Goal: Check status: Check status

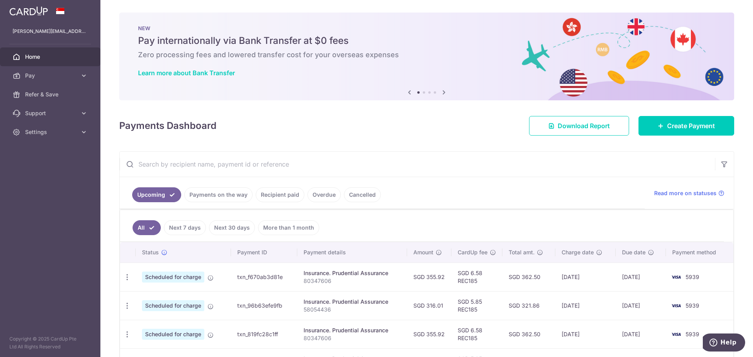
click at [290, 196] on link "Recipient paid" at bounding box center [280, 194] width 49 height 15
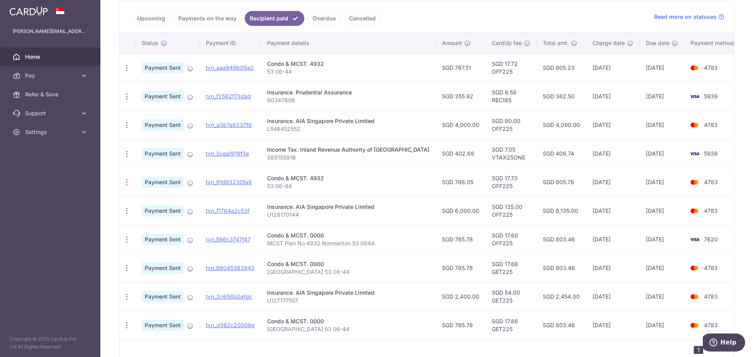
scroll to position [216, 0]
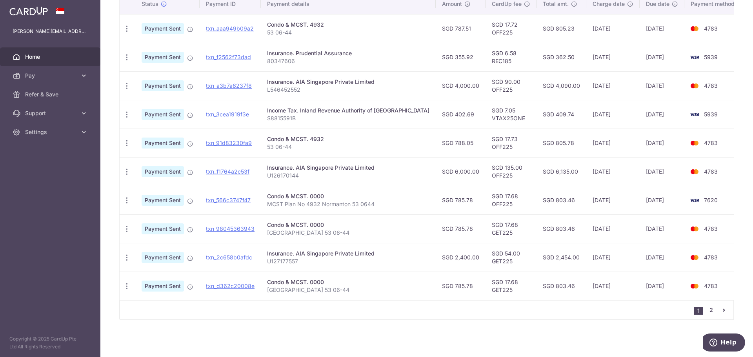
click at [707, 312] on link "2" at bounding box center [710, 309] width 9 height 9
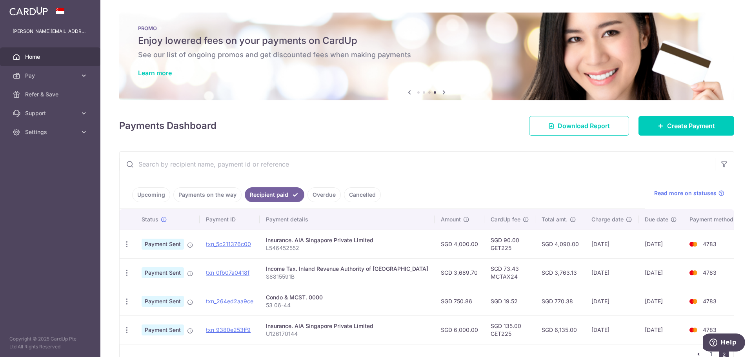
scroll to position [44, 0]
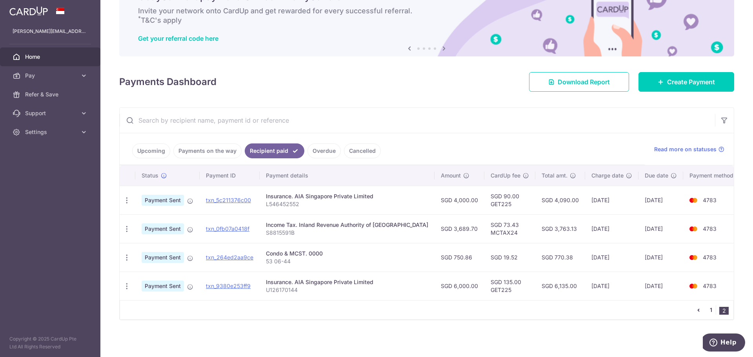
click at [706, 306] on link "1" at bounding box center [710, 309] width 9 height 9
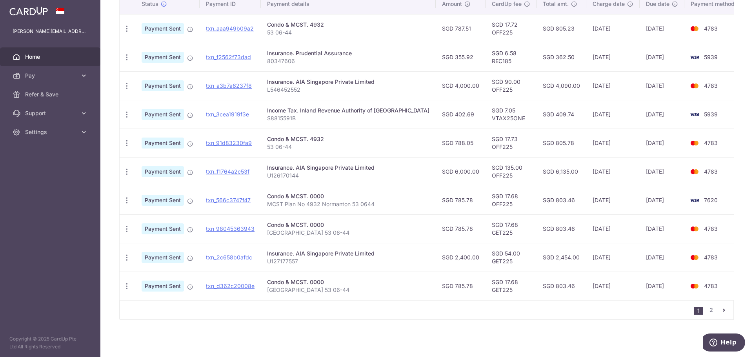
scroll to position [20, 0]
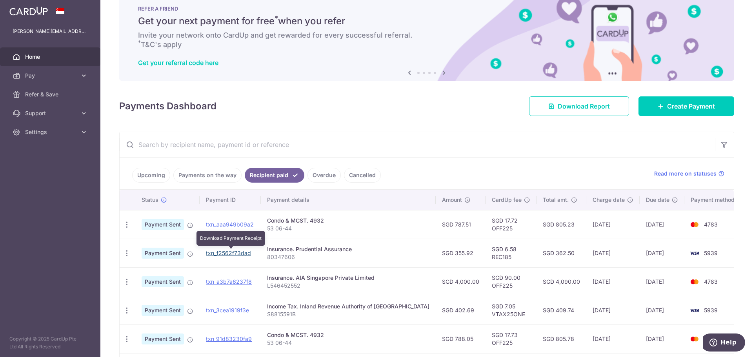
click at [227, 250] on link "txn_f2562f73dad" at bounding box center [228, 253] width 45 height 7
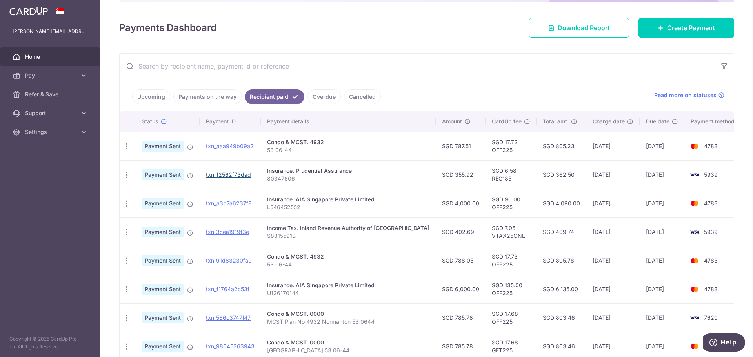
scroll to position [0, 0]
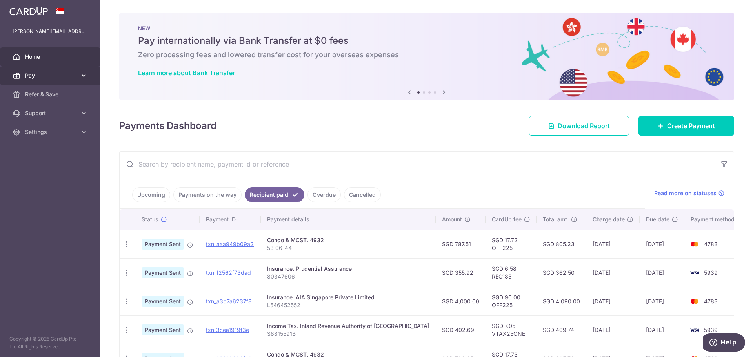
click at [58, 81] on link "Pay" at bounding box center [50, 75] width 100 height 19
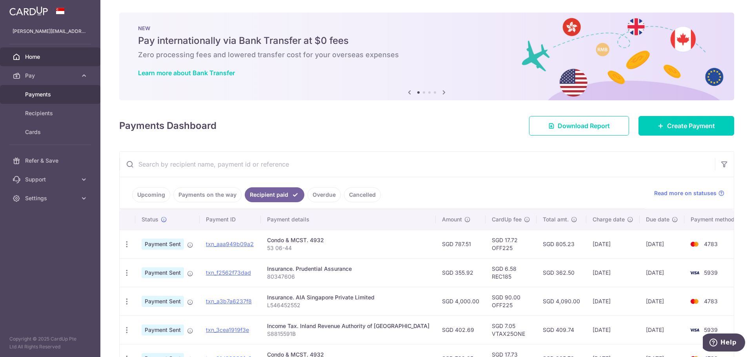
click at [46, 100] on link "Payments" at bounding box center [50, 94] width 100 height 19
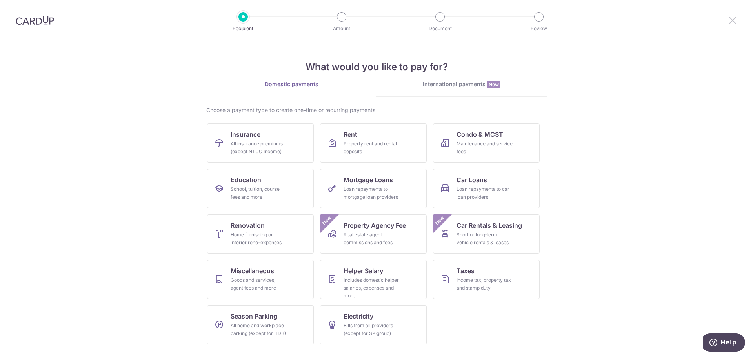
click at [733, 22] on icon at bounding box center [732, 20] width 9 height 10
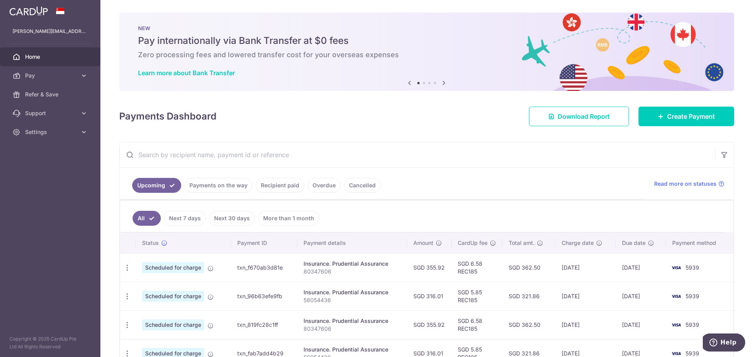
click at [237, 192] on link "Payments on the way" at bounding box center [218, 185] width 68 height 15
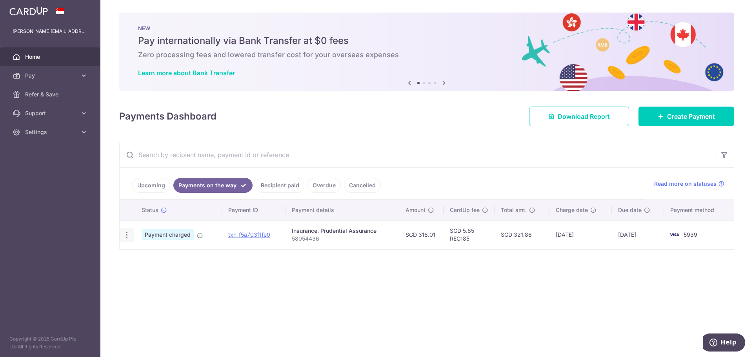
click at [122, 234] on div "PDF Receipt" at bounding box center [127, 235] width 15 height 15
click at [125, 235] on icon "button" at bounding box center [127, 235] width 8 height 8
click at [434, 338] on div "× Pause Schedule Pause all future payments in this series Pause just this one p…" at bounding box center [426, 178] width 652 height 357
click at [152, 185] on link "Upcoming" at bounding box center [151, 185] width 38 height 15
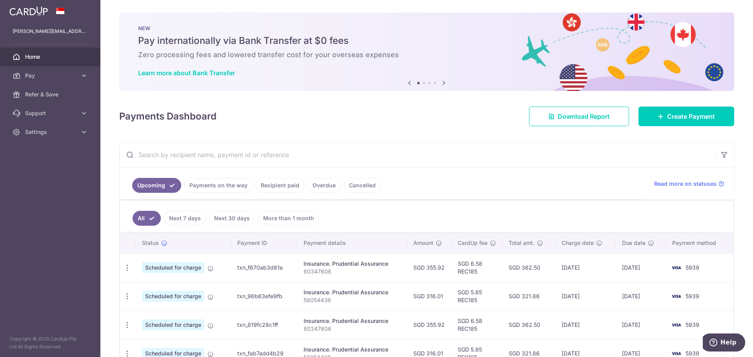
scroll to position [39, 0]
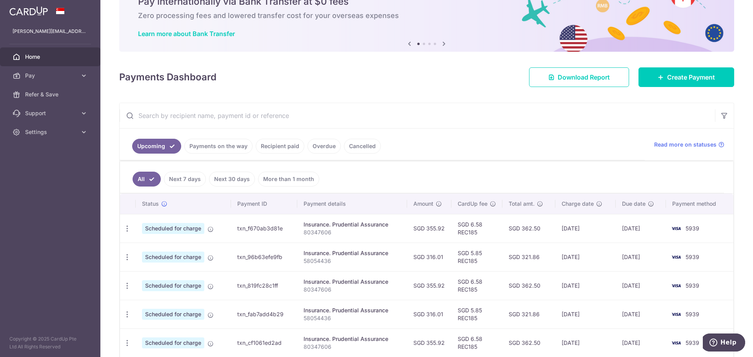
click at [200, 149] on link "Payments on the way" at bounding box center [218, 146] width 68 height 15
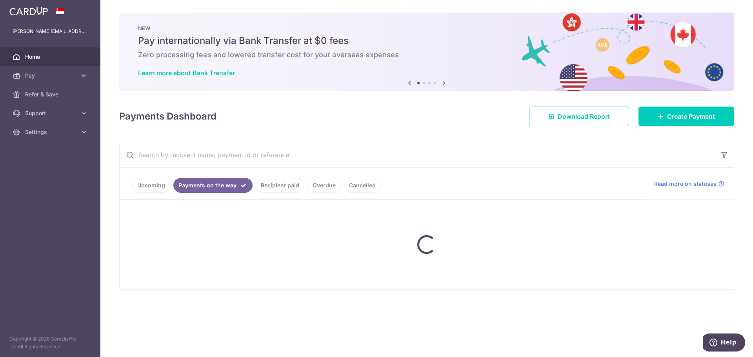
scroll to position [0, 0]
